Goal: Transaction & Acquisition: Purchase product/service

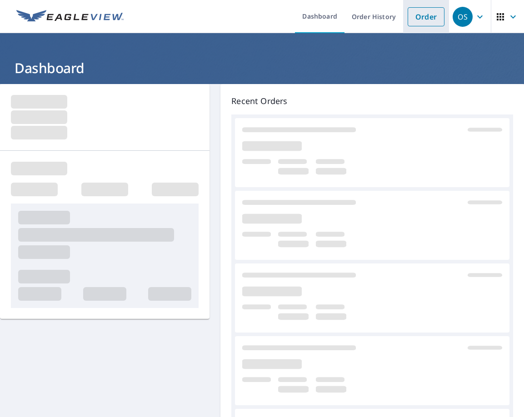
click at [412, 17] on link "Order" at bounding box center [425, 16] width 37 height 19
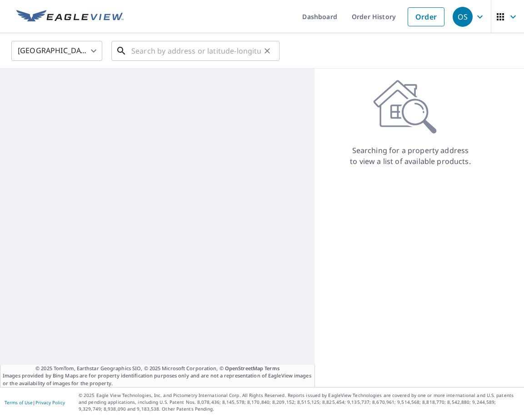
click at [210, 54] on input "text" at bounding box center [195, 50] width 129 height 25
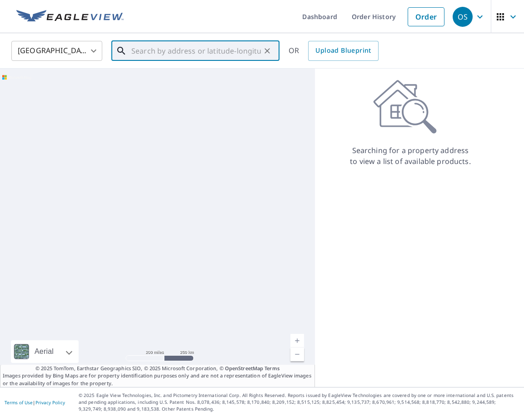
paste input "[STREET_ADDRESS]"
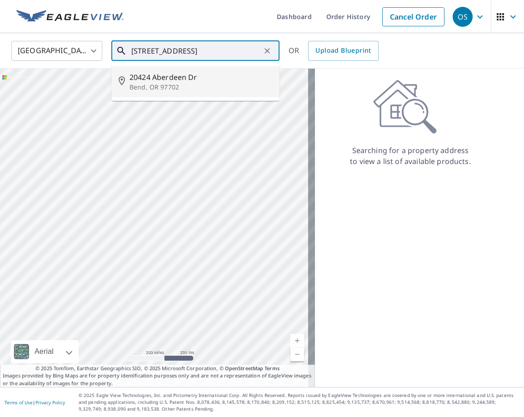
click at [206, 87] on p "Bend, OR 97702" at bounding box center [200, 87] width 143 height 9
type input "[STREET_ADDRESS][PERSON_NAME]"
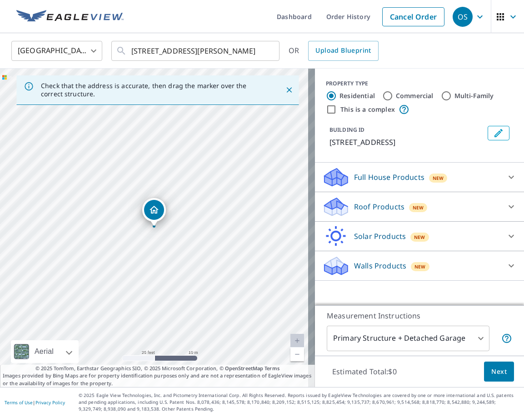
click at [158, 187] on div "[STREET_ADDRESS][PERSON_NAME]" at bounding box center [157, 228] width 315 height 318
drag, startPoint x: 150, startPoint y: 208, endPoint x: 173, endPoint y: 203, distance: 24.0
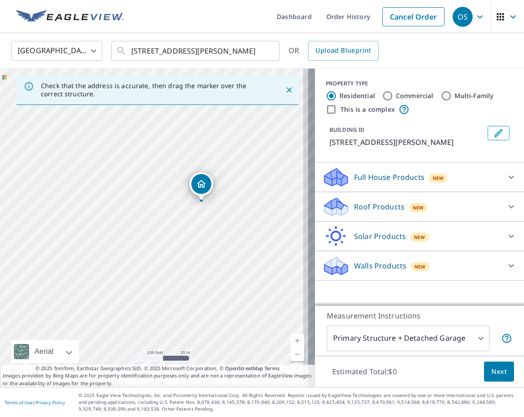
drag, startPoint x: 240, startPoint y: 255, endPoint x: 217, endPoint y: 236, distance: 30.0
click at [217, 236] on div "[STREET_ADDRESS][PERSON_NAME]" at bounding box center [157, 228] width 315 height 318
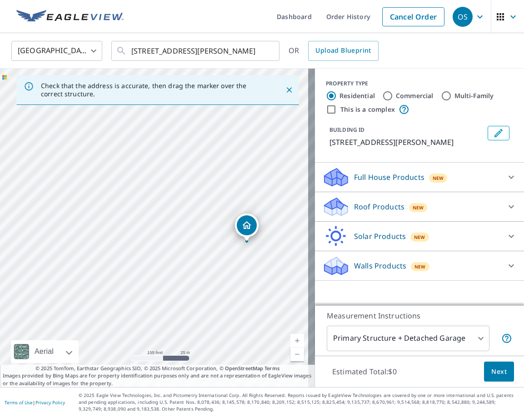
drag, startPoint x: 199, startPoint y: 184, endPoint x: 246, endPoint y: 226, distance: 62.4
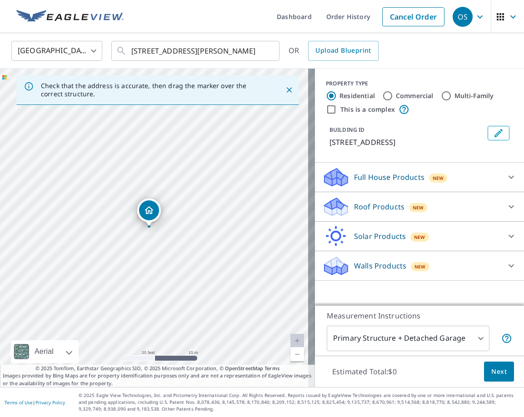
drag, startPoint x: 149, startPoint y: 222, endPoint x: 149, endPoint y: 211, distance: 10.9
click at [385, 212] on div "Roof Products New" at bounding box center [411, 206] width 178 height 21
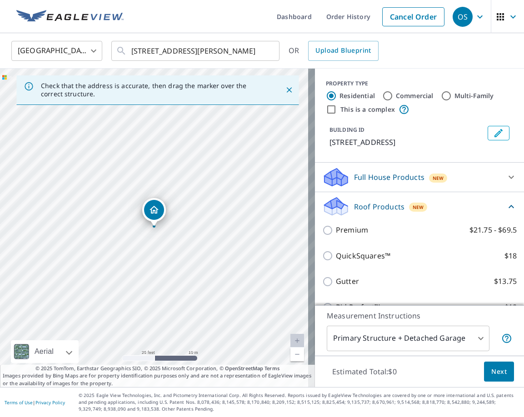
click at [359, 230] on p "Premium" at bounding box center [352, 229] width 32 height 11
click at [336, 230] on input "Premium $21.75 - $69.5" at bounding box center [329, 230] width 14 height 11
checkbox input "true"
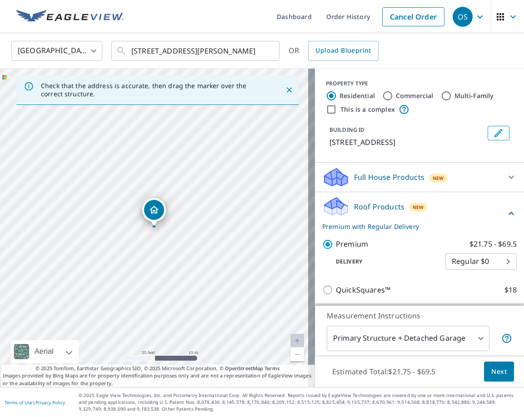
click at [483, 357] on div "Estimated Total: $21.75 - $69.5 Next" at bounding box center [419, 372] width 209 height 32
click at [485, 362] on button "Next" at bounding box center [499, 372] width 30 height 20
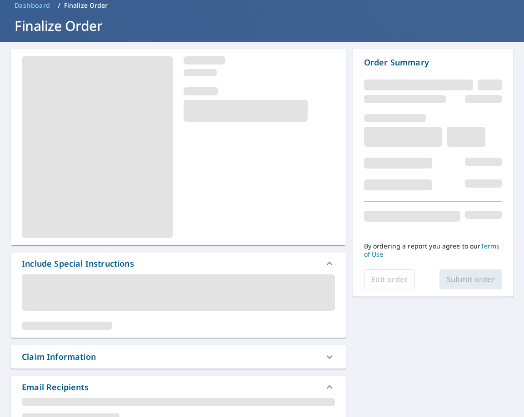
scroll to position [91, 0]
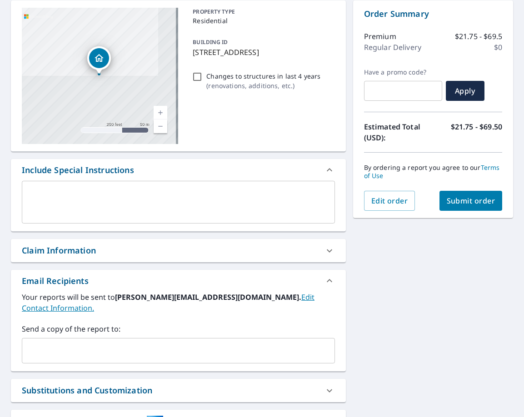
click at [114, 246] on div "Claim Information" at bounding box center [170, 250] width 297 height 12
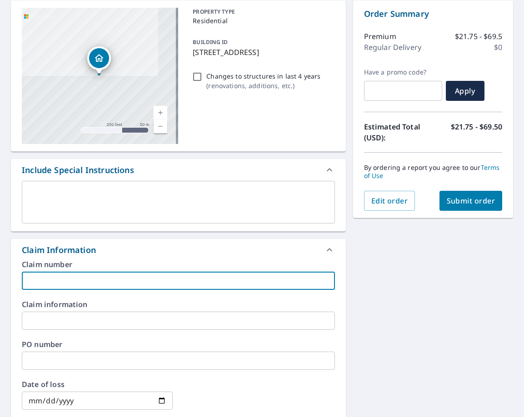
click at [122, 274] on input "text" at bounding box center [178, 281] width 313 height 18
type input "0682 [PERSON_NAME]"
click at [457, 208] on button "Submit order" at bounding box center [470, 201] width 63 height 20
